Goal: Register for event/course

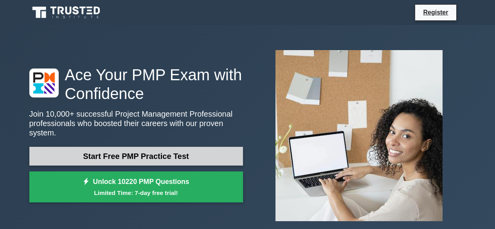
click at [149, 154] on link "Start Free PMP Practice Test" at bounding box center [135, 156] width 213 height 19
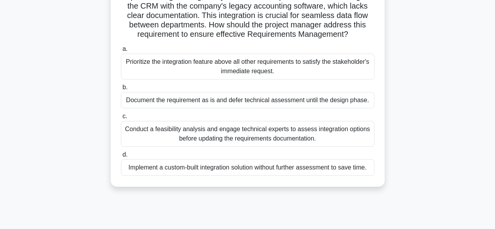
scroll to position [78, 0]
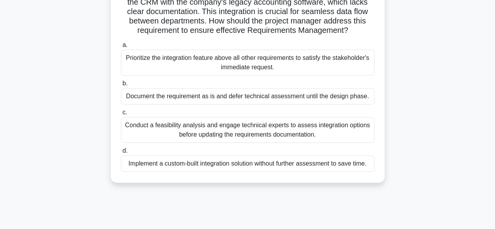
click at [267, 143] on div "Conduct a feasibility analysis and engage technical experts to assess integrati…" at bounding box center [247, 130] width 253 height 26
click at [121, 115] on input "c. Conduct a feasibility analysis and engage technical experts to assess integr…" at bounding box center [121, 112] width 0 height 5
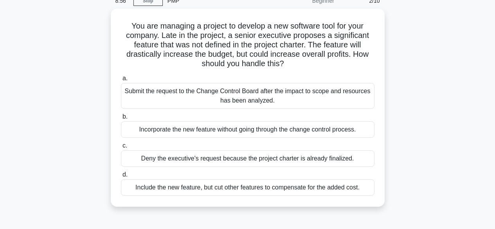
scroll to position [47, 0]
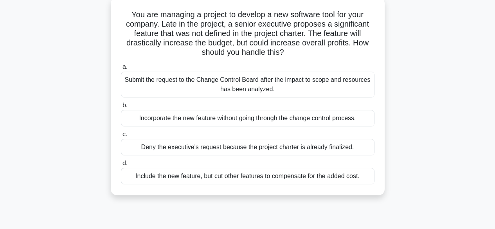
click at [265, 83] on div "Submit the request to the Change Control Board after the impact to scope and re…" at bounding box center [247, 85] width 253 height 26
click at [121, 70] on input "a. Submit the request to the Change Control Board after the impact to scope and…" at bounding box center [121, 67] width 0 height 5
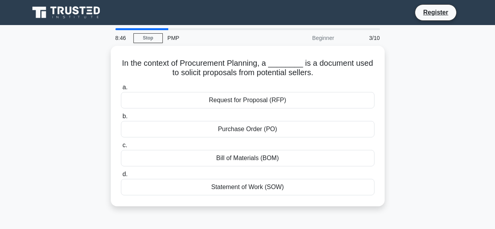
scroll to position [0, 0]
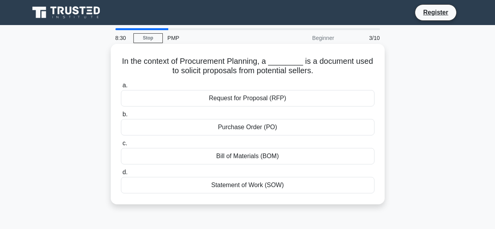
click at [262, 128] on div "Purchase Order (PO)" at bounding box center [247, 127] width 253 height 16
click at [121, 117] on input "b. Purchase Order (PO)" at bounding box center [121, 114] width 0 height 5
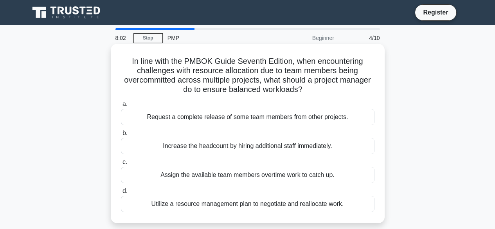
click at [251, 199] on div "Utilize a resource management plan to negotiate and reallocate work." at bounding box center [247, 204] width 253 height 16
click at [121, 194] on input "d. Utilize a resource management plan to negotiate and reallocate work." at bounding box center [121, 190] width 0 height 5
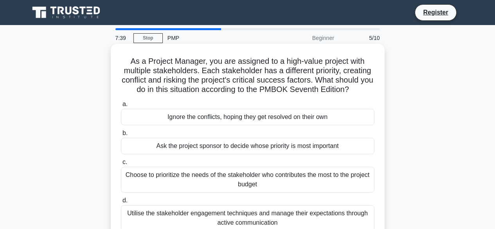
click at [289, 215] on div "Utilise the stakeholder engagement techniques and manage their expectations thr…" at bounding box center [247, 218] width 253 height 26
click at [121, 203] on input "d. Utilise the stakeholder engagement techniques and manage their expectations …" at bounding box center [121, 200] width 0 height 5
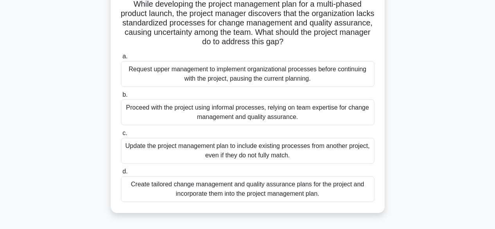
scroll to position [62, 0]
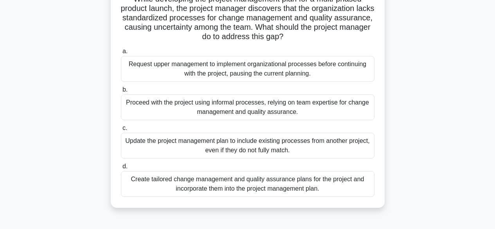
click at [297, 183] on div "Create tailored change management and quality assurance plans for the project a…" at bounding box center [247, 184] width 253 height 26
click at [121, 169] on input "d. Create tailored change management and quality assurance plans for the projec…" at bounding box center [121, 166] width 0 height 5
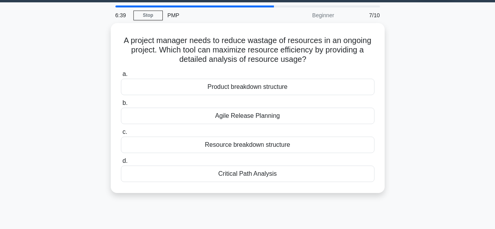
scroll to position [0, 0]
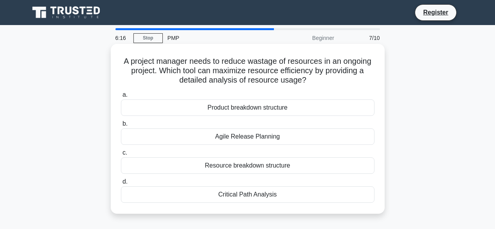
click at [259, 195] on div "Critical Path Analysis" at bounding box center [247, 194] width 253 height 16
click at [121, 184] on input "d. Critical Path Analysis" at bounding box center [121, 181] width 0 height 5
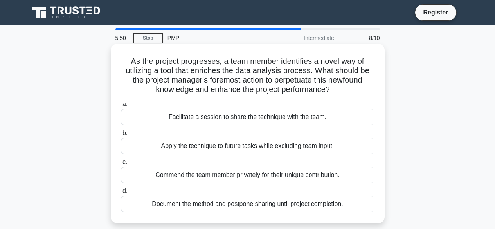
click at [298, 114] on div "Facilitate a session to share the technique with the team." at bounding box center [247, 117] width 253 height 16
click at [121, 107] on input "a. Facilitate a session to share the technique with the team." at bounding box center [121, 104] width 0 height 5
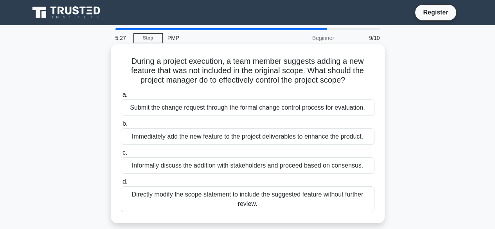
click at [259, 174] on div "Informally discuss the addition with stakeholders and proceed based on consensu…" at bounding box center [247, 165] width 253 height 16
click at [121, 155] on input "c. Informally discuss the addition with stakeholders and proceed based on conse…" at bounding box center [121, 152] width 0 height 5
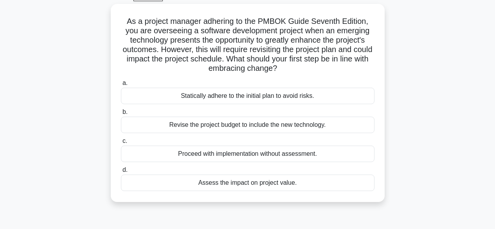
scroll to position [47, 0]
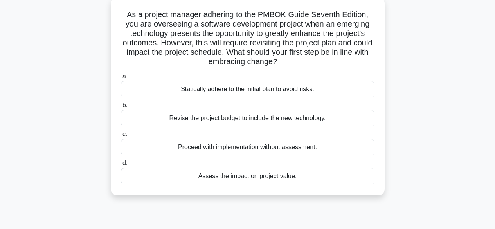
click at [271, 174] on div "Assess the impact on project value." at bounding box center [247, 176] width 253 height 16
click at [121, 166] on input "d. Assess the impact on project value." at bounding box center [121, 163] width 0 height 5
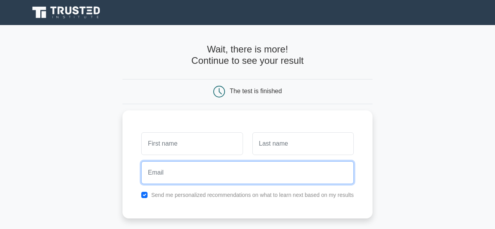
click at [264, 174] on input "email" at bounding box center [247, 172] width 212 height 23
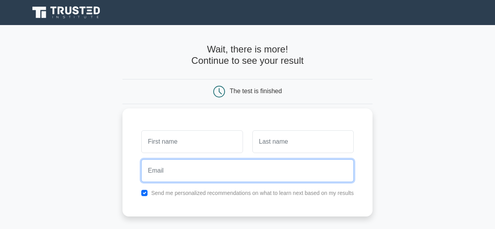
drag, startPoint x: 0, startPoint y: 0, endPoint x: 264, endPoint y: 174, distance: 315.9
click at [264, 174] on input "email" at bounding box center [247, 170] width 212 height 23
type input "[EMAIL_ADDRESS][PERSON_NAME][DOMAIN_NAME]"
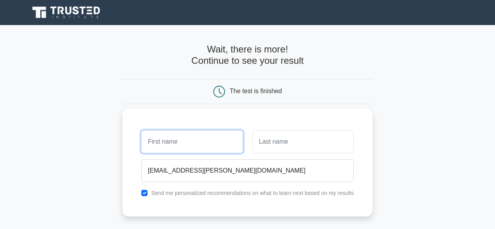
click at [173, 142] on input "text" at bounding box center [191, 141] width 101 height 23
type input "[PERSON_NAME]"
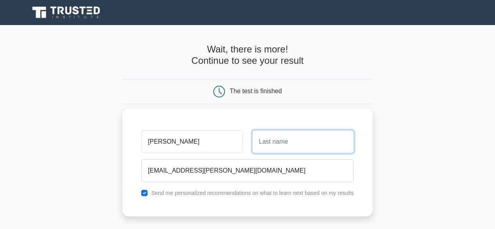
click at [271, 140] on input "text" at bounding box center [302, 141] width 101 height 23
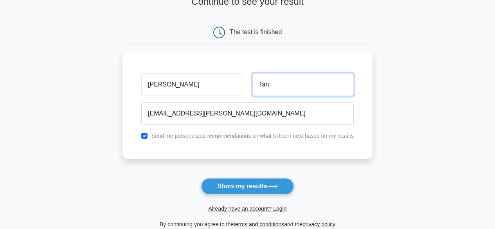
scroll to position [63, 0]
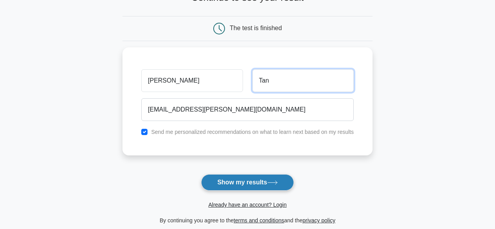
type input "Tan"
click at [273, 184] on icon at bounding box center [272, 182] width 11 height 4
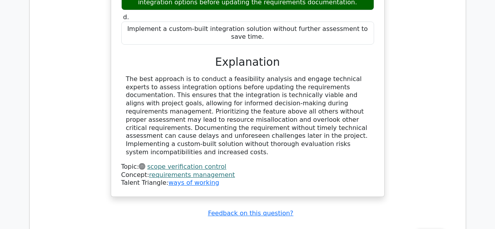
scroll to position [922, 0]
